Goal: Check status: Check status

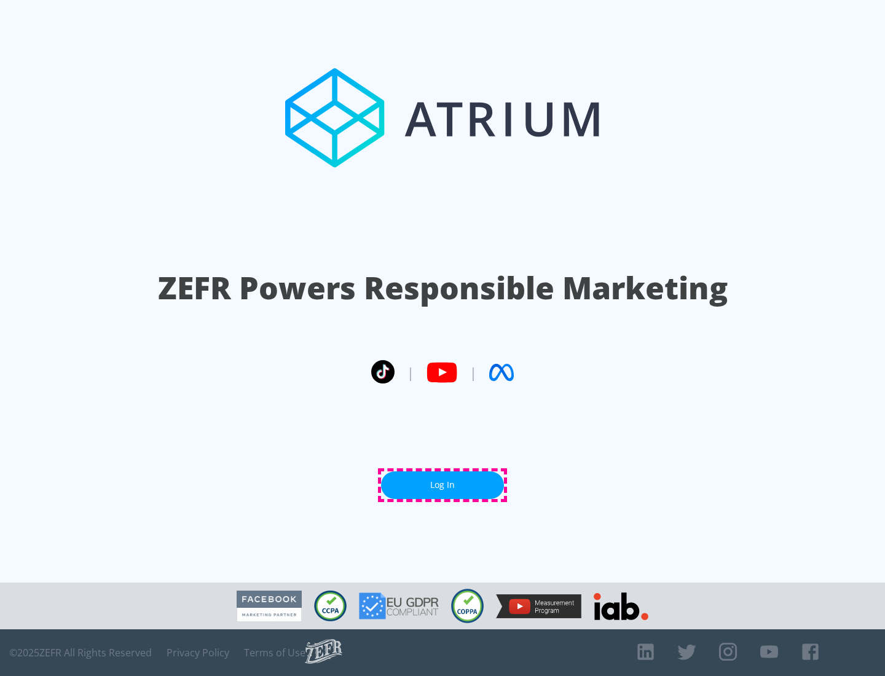
click at [442, 485] on link "Log In" at bounding box center [442, 485] width 123 height 28
